Goal: Navigation & Orientation: Find specific page/section

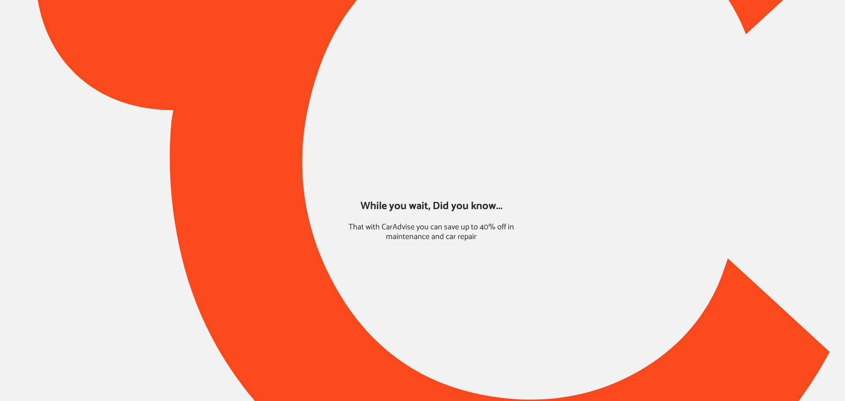
type input "*****"
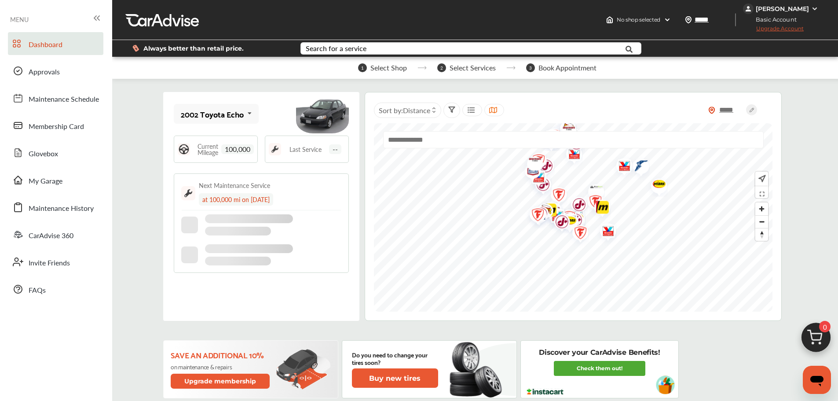
click at [815, 6] on img at bounding box center [815, 8] width 7 height 7
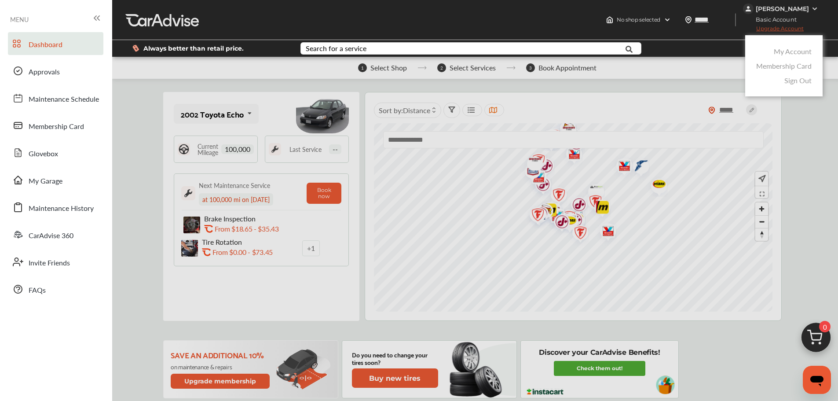
click at [165, 88] on div at bounding box center [419, 222] width 838 height 445
